Goal: Use online tool/utility: Use online tool/utility

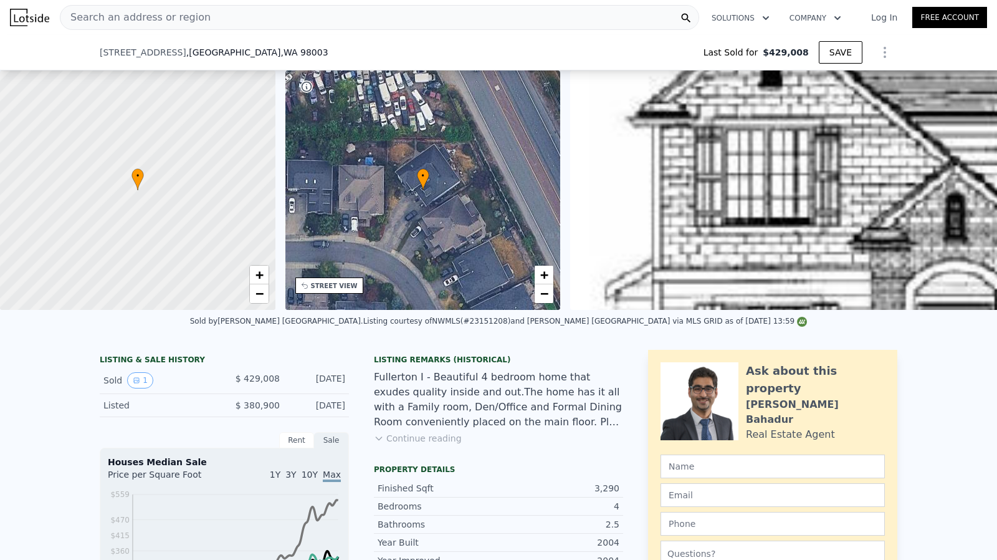
scroll to position [1740, 0]
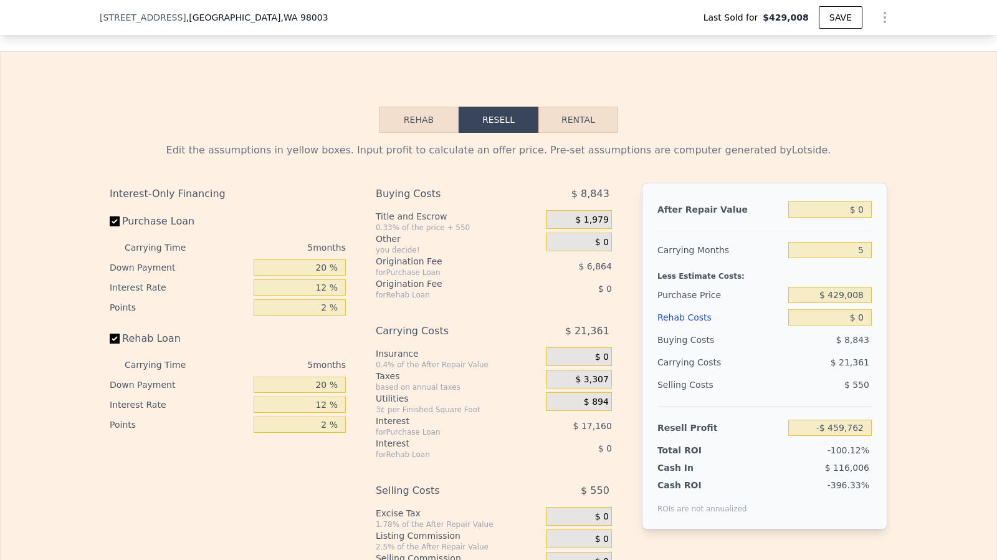
click at [116, 350] on label "Rehab Loan" at bounding box center [179, 338] width 139 height 22
click at [116, 343] on input "Rehab Loan" at bounding box center [115, 338] width 10 height 10
checkbox input "false"
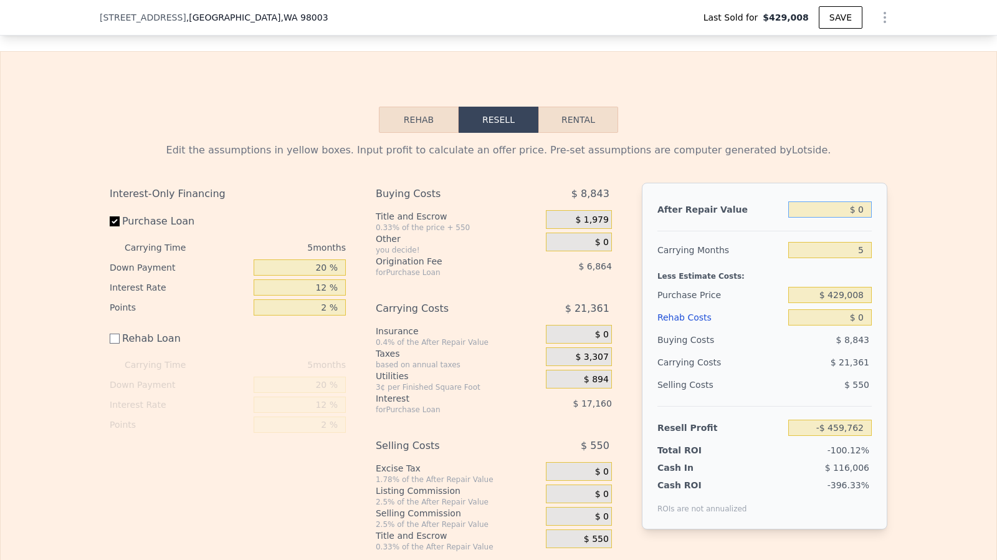
click at [860, 218] on input "$ 0" at bounding box center [831, 209] width 84 height 16
type input "$ 8"
type input "-$ 459,754"
type input "$ 83"
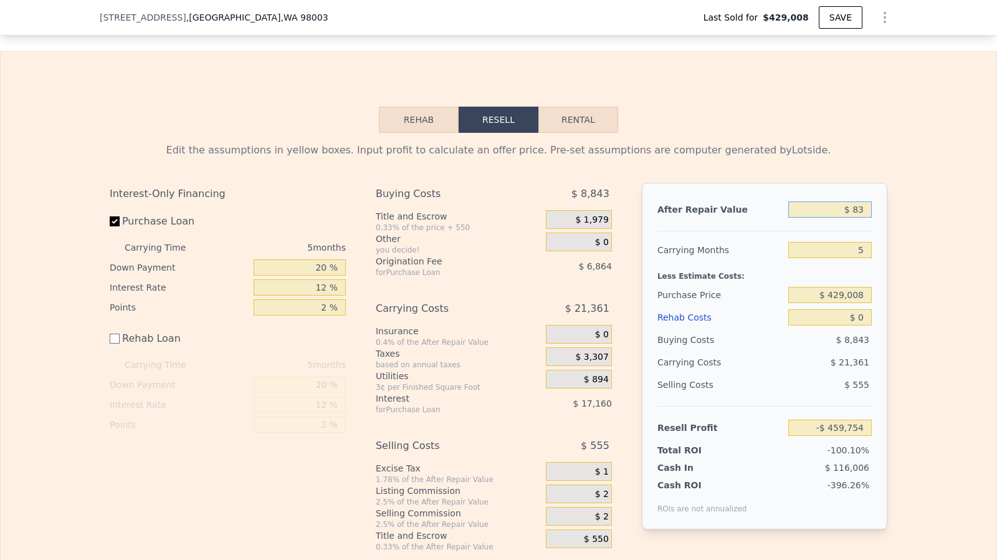
type input "-$ 459,684"
type input "$ 830"
type input "-$ 458,993"
type input "$ 830,000"
type input "$ 309,817"
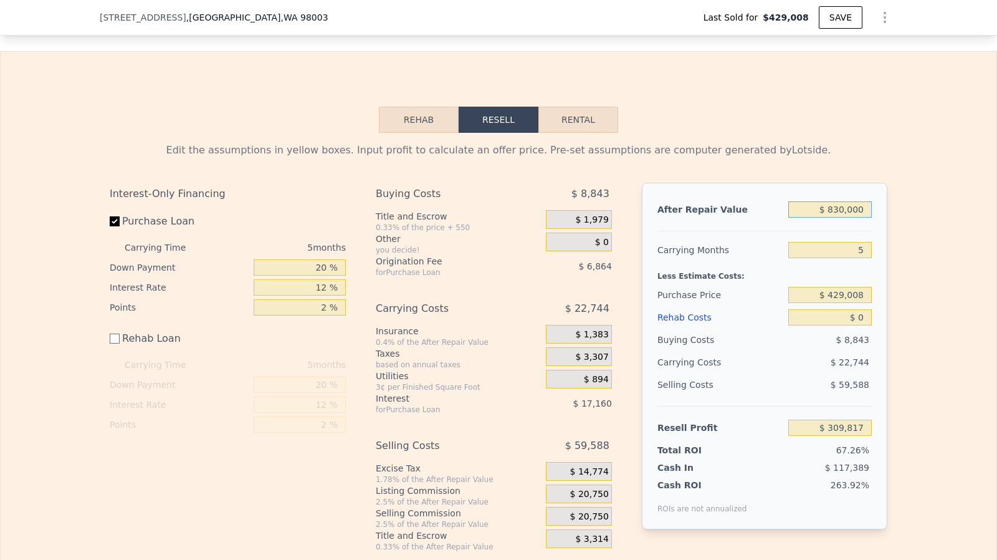
type input "$ 830,000"
click at [863, 325] on input "$ 0" at bounding box center [831, 317] width 84 height 16
type input "$ 70"
type input "$ 309,747"
type input "$ 7,000"
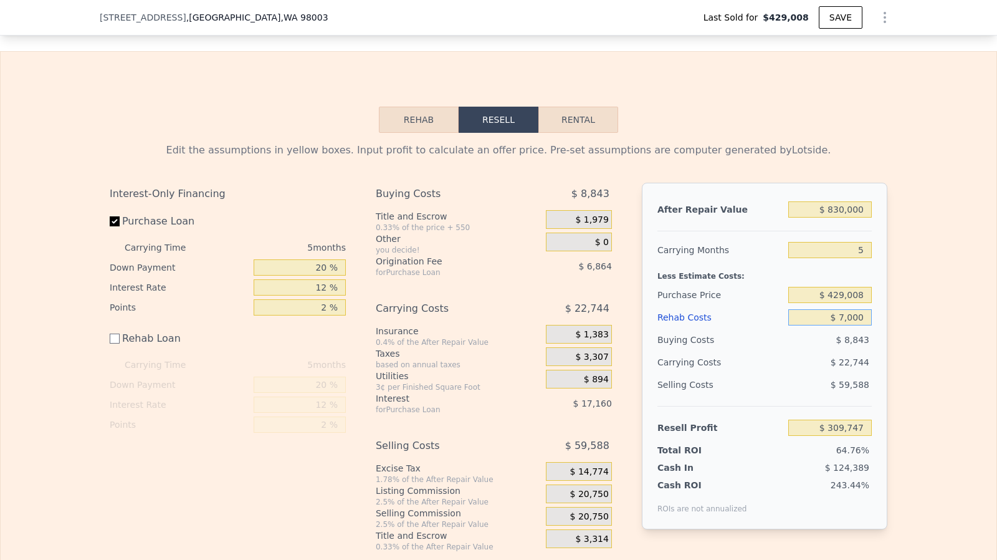
type input "$ 302,817"
type input "$ 70,000"
type input "$ 239,817"
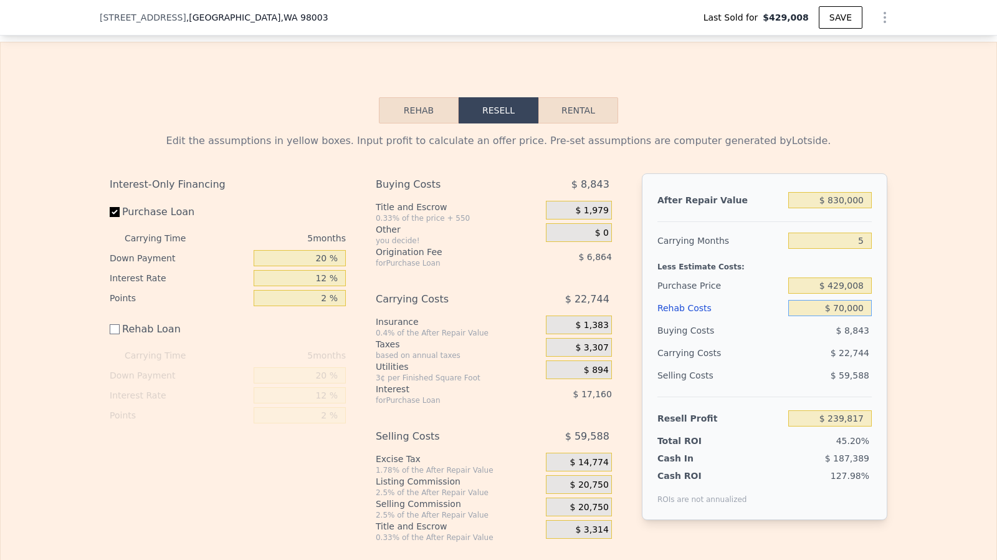
type input "$ 70,000"
click at [855, 297] on div "$ 429,008" at bounding box center [831, 285] width 84 height 22
click at [849, 294] on input "$ 429,008" at bounding box center [831, 285] width 84 height 16
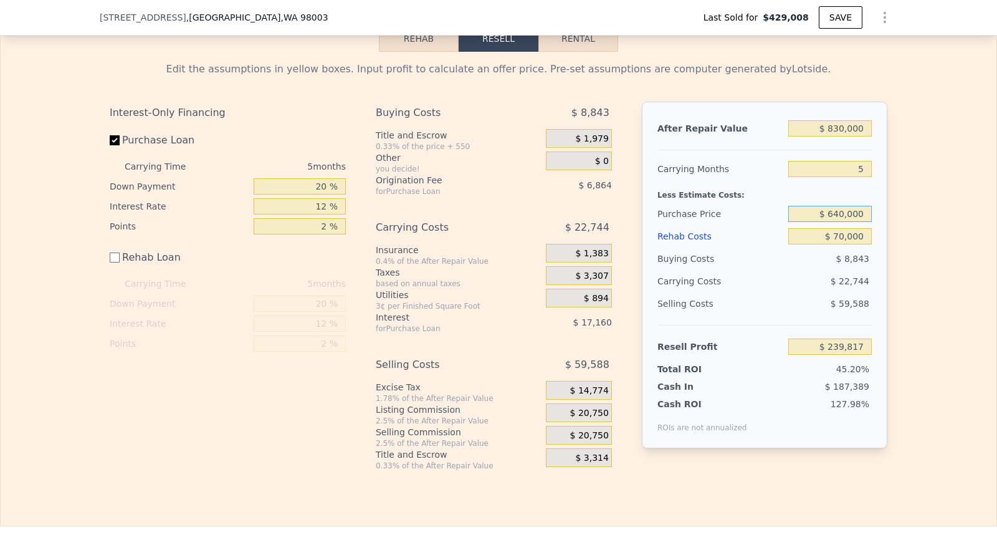
scroll to position [1821, 0]
type input "$ 640,000"
click at [590, 443] on div "$ 20,750" at bounding box center [579, 434] width 66 height 19
type input "$ 16,307"
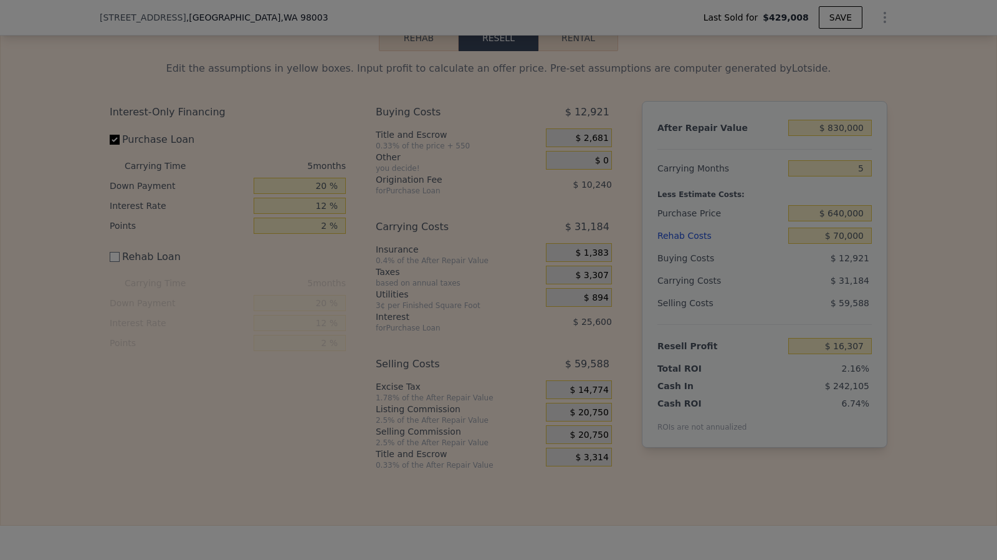
click at [590, 434] on div at bounding box center [498, 280] width 997 height 560
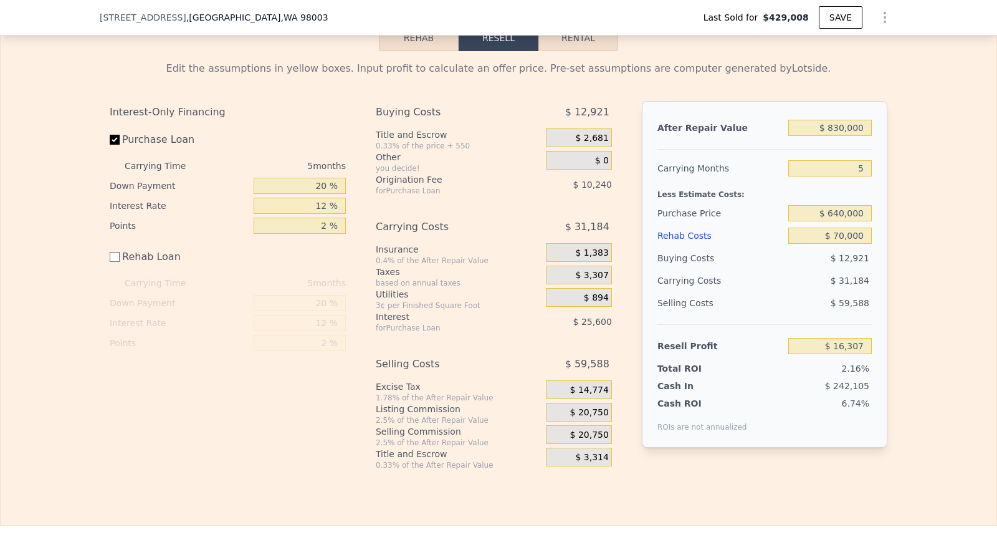
click at [588, 418] on span "$ 20,750" at bounding box center [589, 412] width 39 height 11
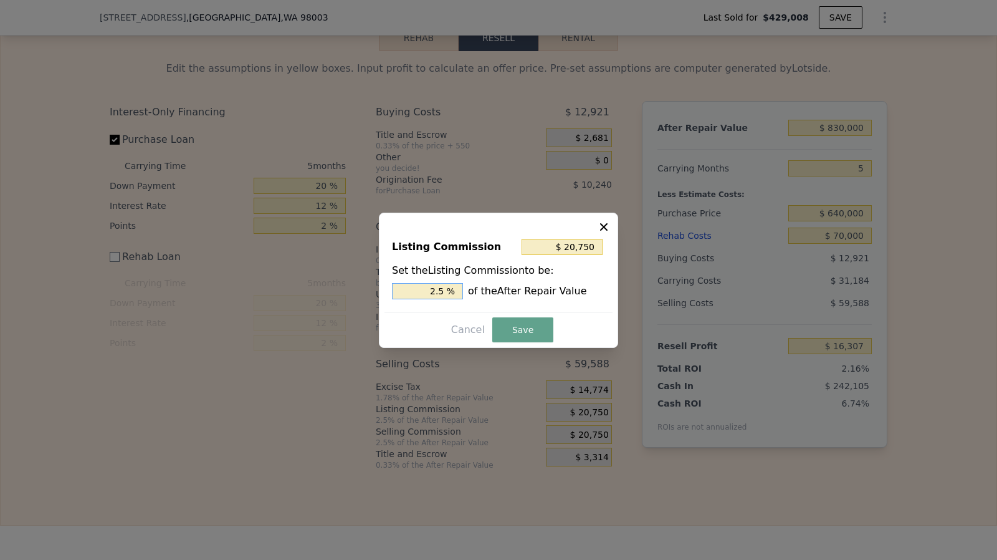
click at [454, 289] on input "2.5 %" at bounding box center [427, 291] width 71 height 16
type input "$ 16,600"
type input "2 %"
type input "$ 0"
type input "0 %"
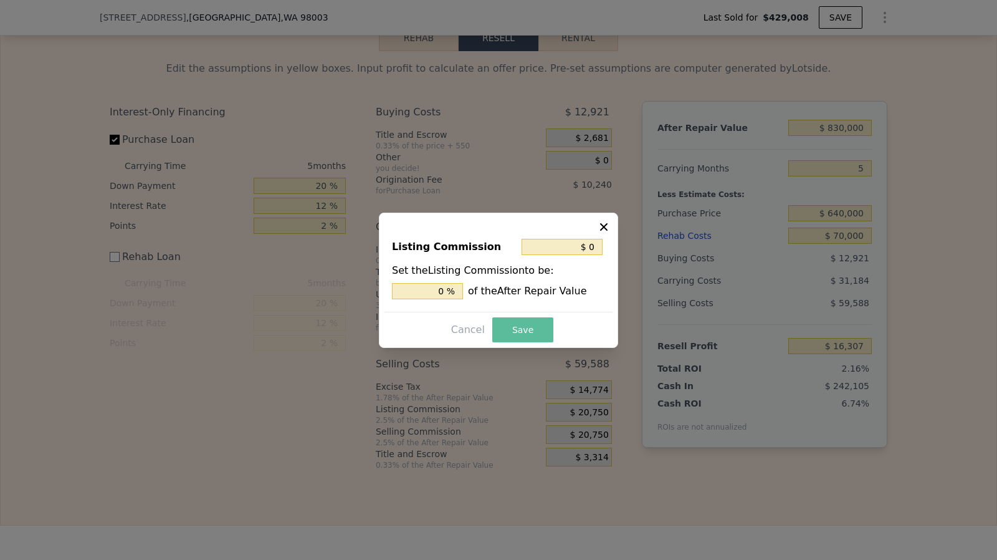
click at [508, 321] on button "Save" at bounding box center [522, 329] width 61 height 25
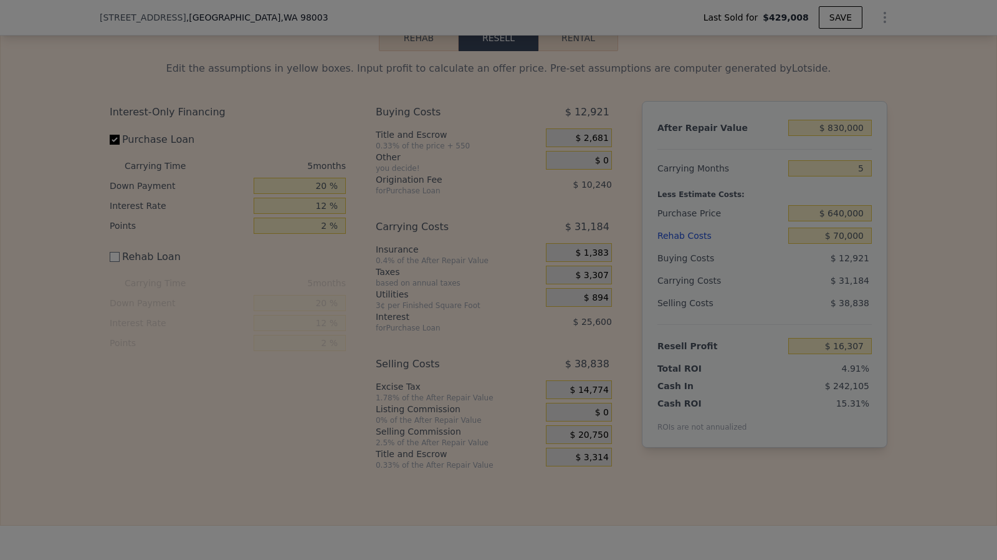
type input "$ 37,057"
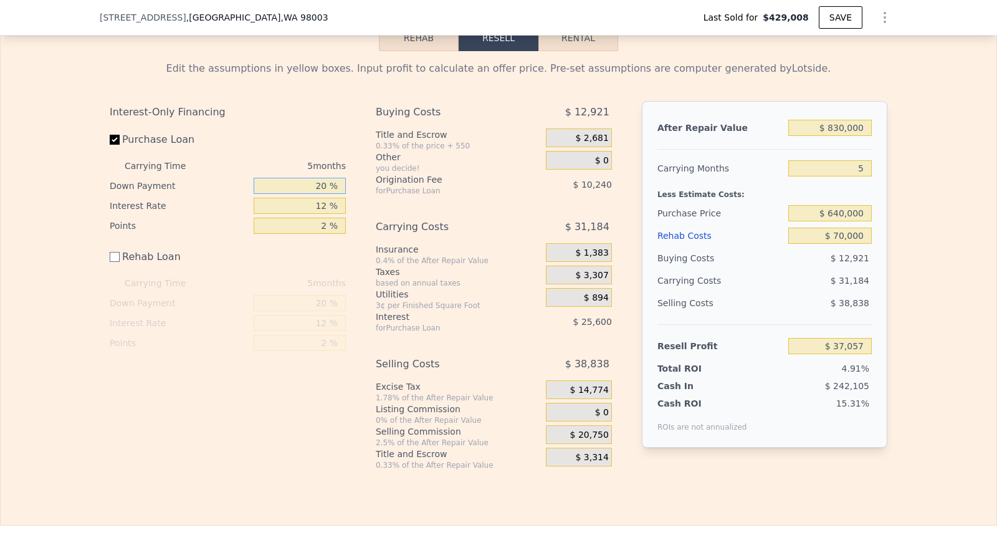
click at [325, 194] on input "20 %" at bounding box center [300, 186] width 92 height 16
type input "2 %"
type input "$ 28,993"
type input "10 %"
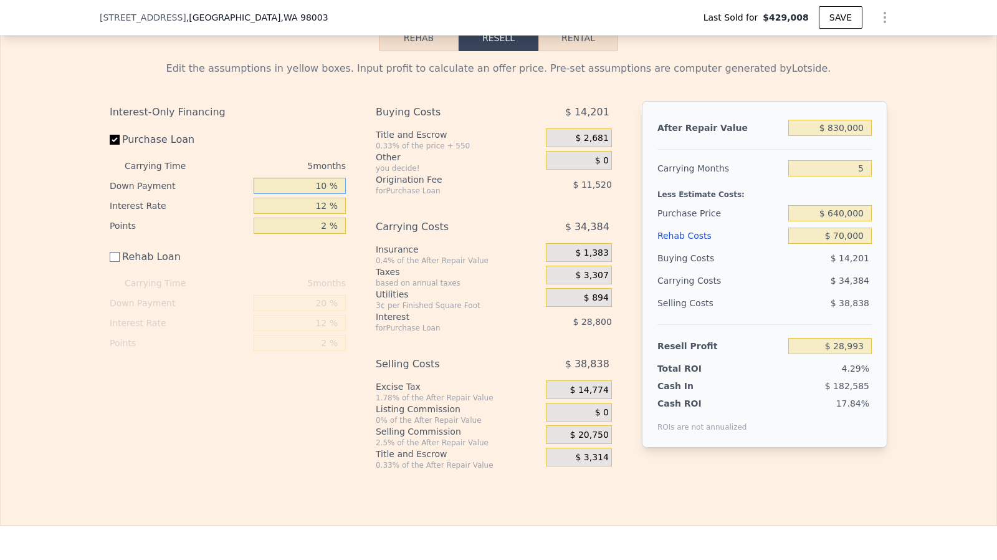
type input "$ 32,577"
type input "10 %"
click at [325, 234] on input "2 %" at bounding box center [300, 226] width 92 height 16
type input "2 %"
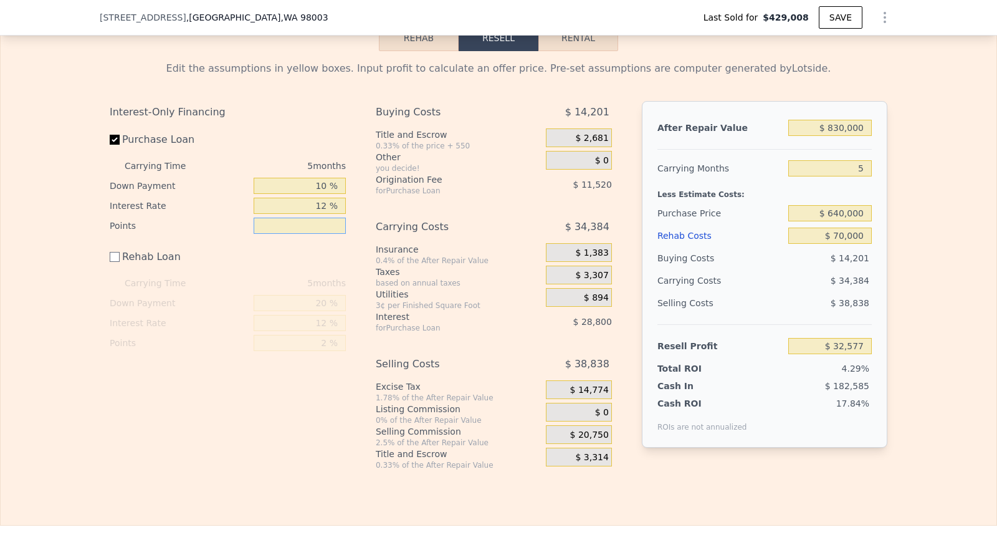
type input "1 %"
type input "$ 38,337"
type input "1.75 %"
type input "$ 34,017"
type input "1.75 %"
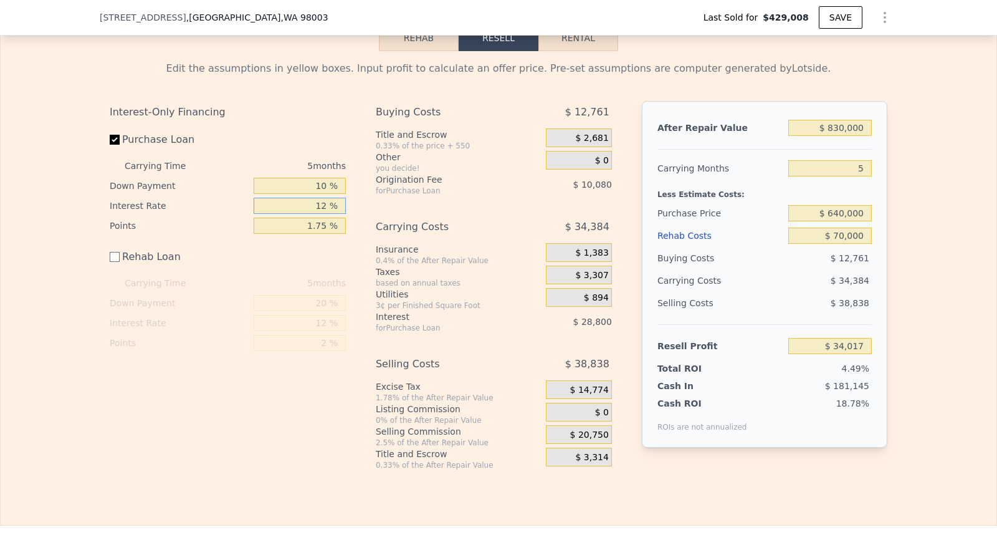
click at [331, 214] on input "12 %" at bounding box center [300, 206] width 92 height 16
click at [870, 180] on div "After Repair Value $ 830,000 Carrying Months 5 Less Estimate Costs: Purchase Pr…" at bounding box center [765, 274] width 246 height 347
click at [861, 176] on input "5" at bounding box center [831, 168] width 84 height 16
type input "3"
type input "$ 47,771"
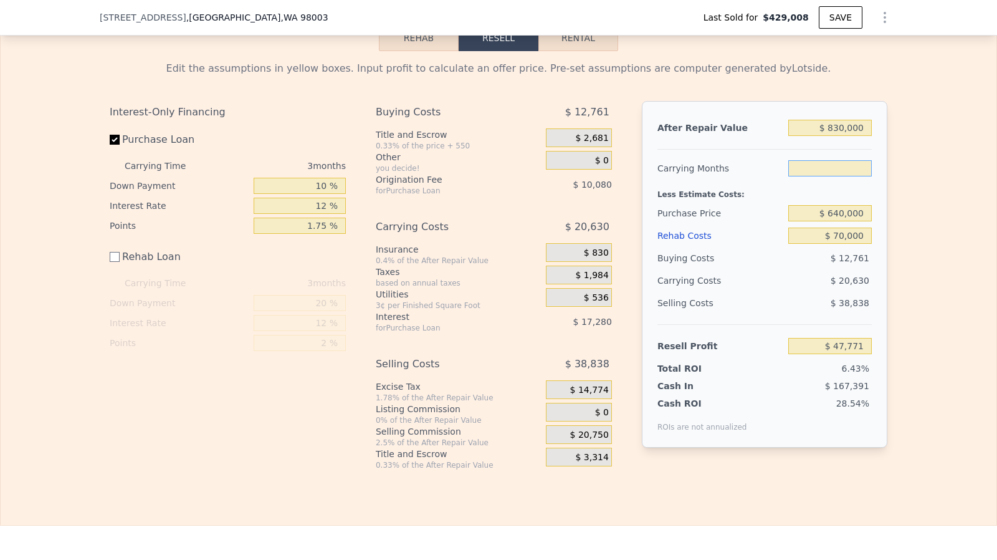
type input "5"
type input "$ 34,017"
checkbox input "true"
type input "$ 0"
type input "$ 309,817"
